Goal: Find specific page/section

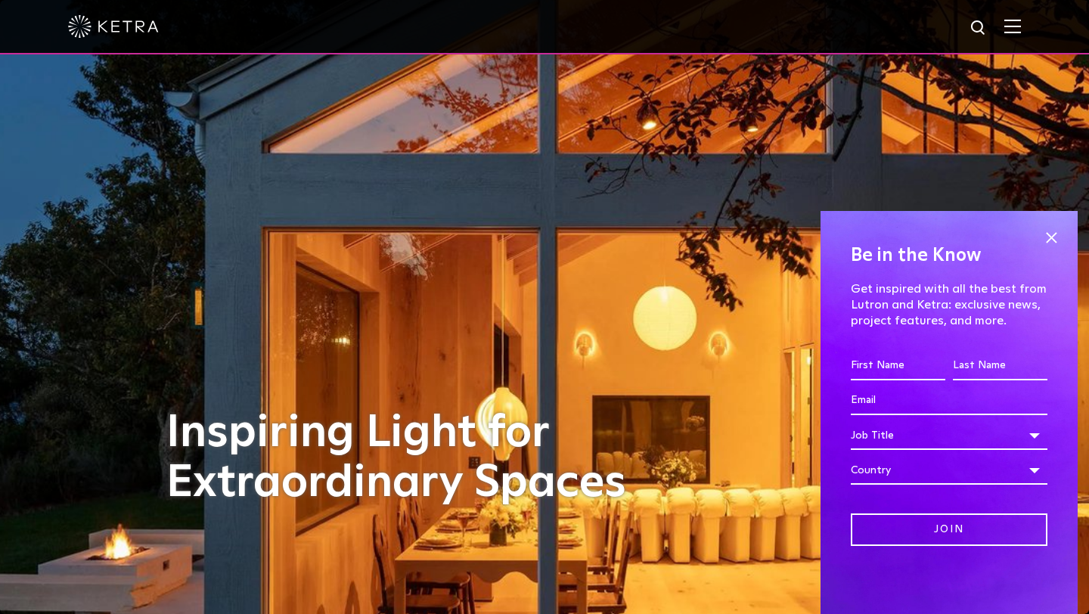
click at [1019, 13] on div at bounding box center [544, 26] width 953 height 53
click at [1019, 18] on div at bounding box center [544, 26] width 953 height 53
click at [1019, 24] on img at bounding box center [1012, 26] width 17 height 14
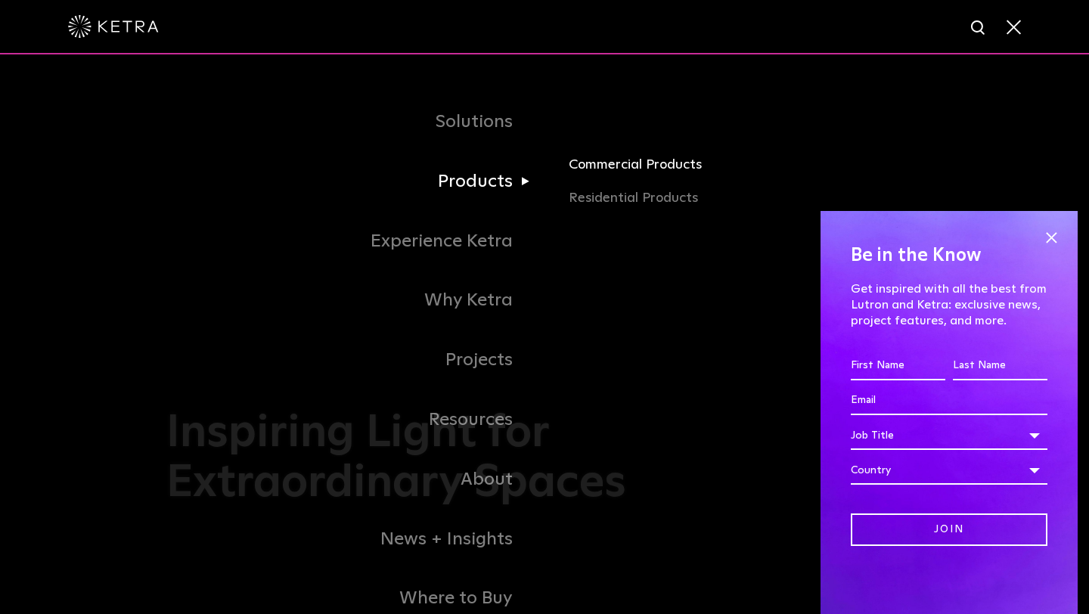
click at [616, 185] on link "Commercial Products" at bounding box center [746, 170] width 354 height 33
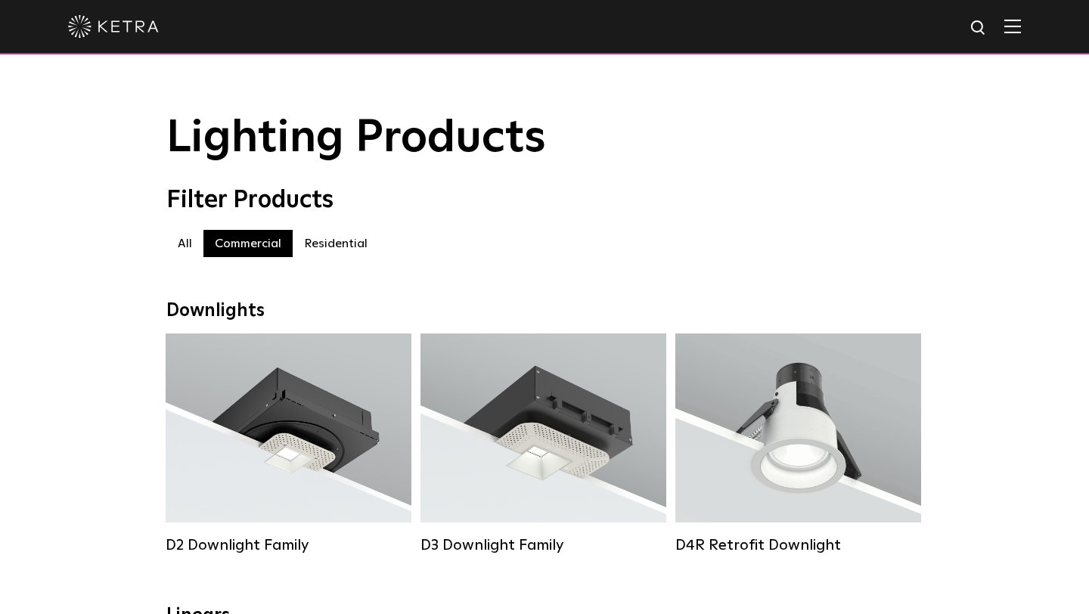
click at [311, 243] on label "Residential" at bounding box center [336, 243] width 86 height 27
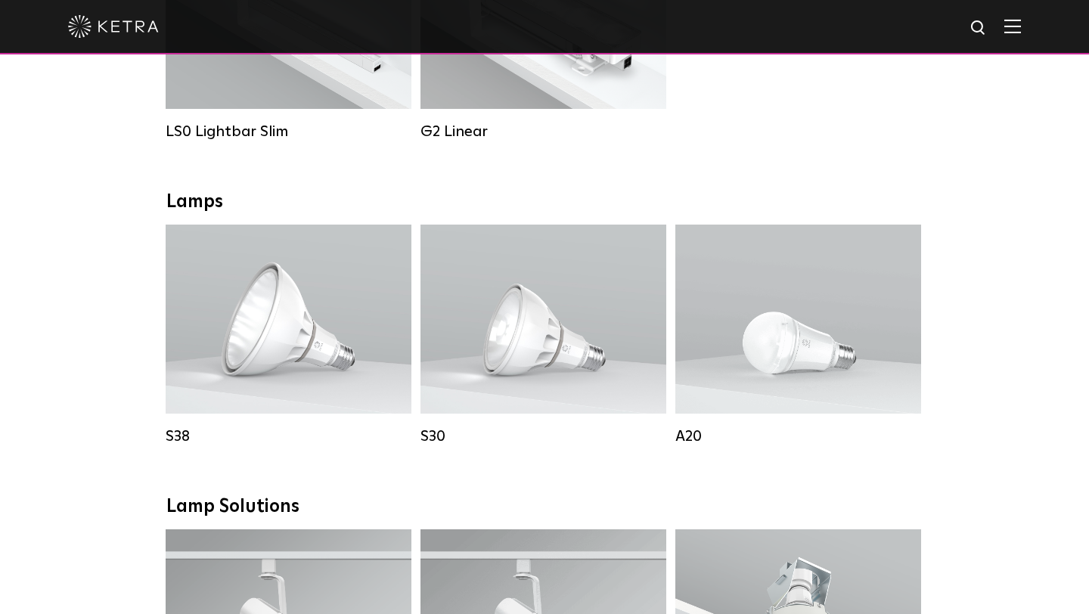
scroll to position [740, 0]
